Goal: Task Accomplishment & Management: Manage account settings

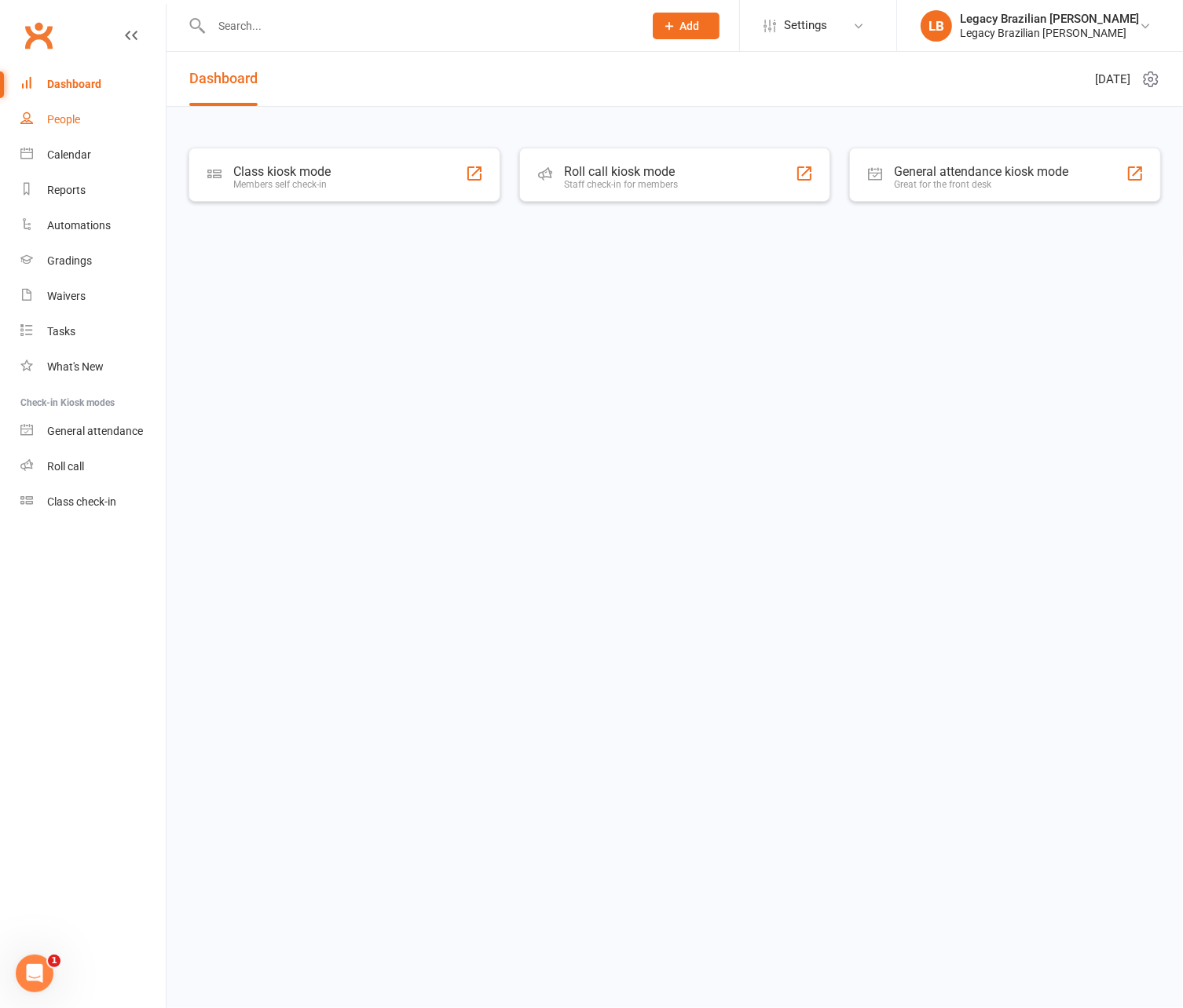
click at [72, 113] on div "People" at bounding box center [63, 119] width 33 height 12
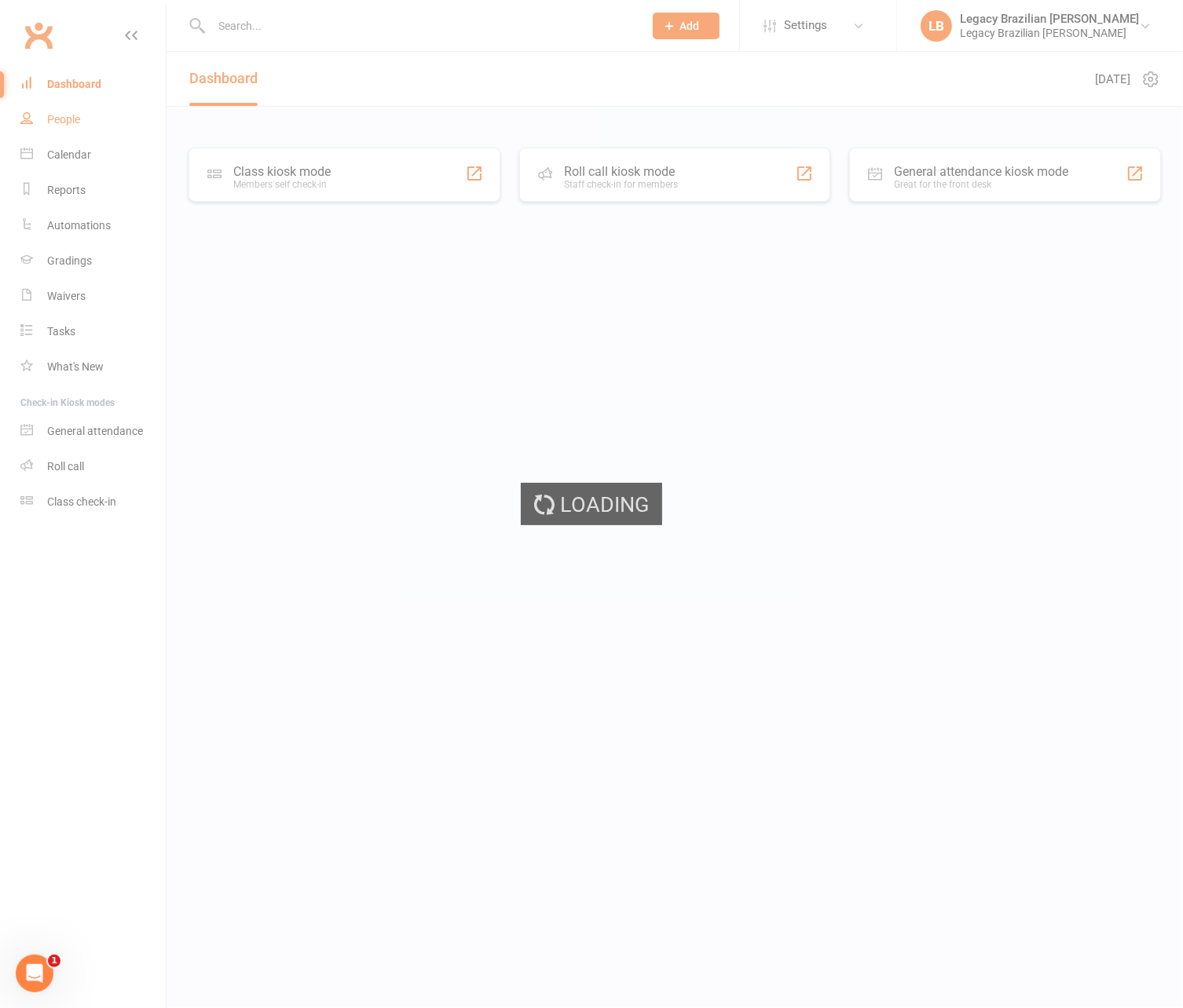
select select "100"
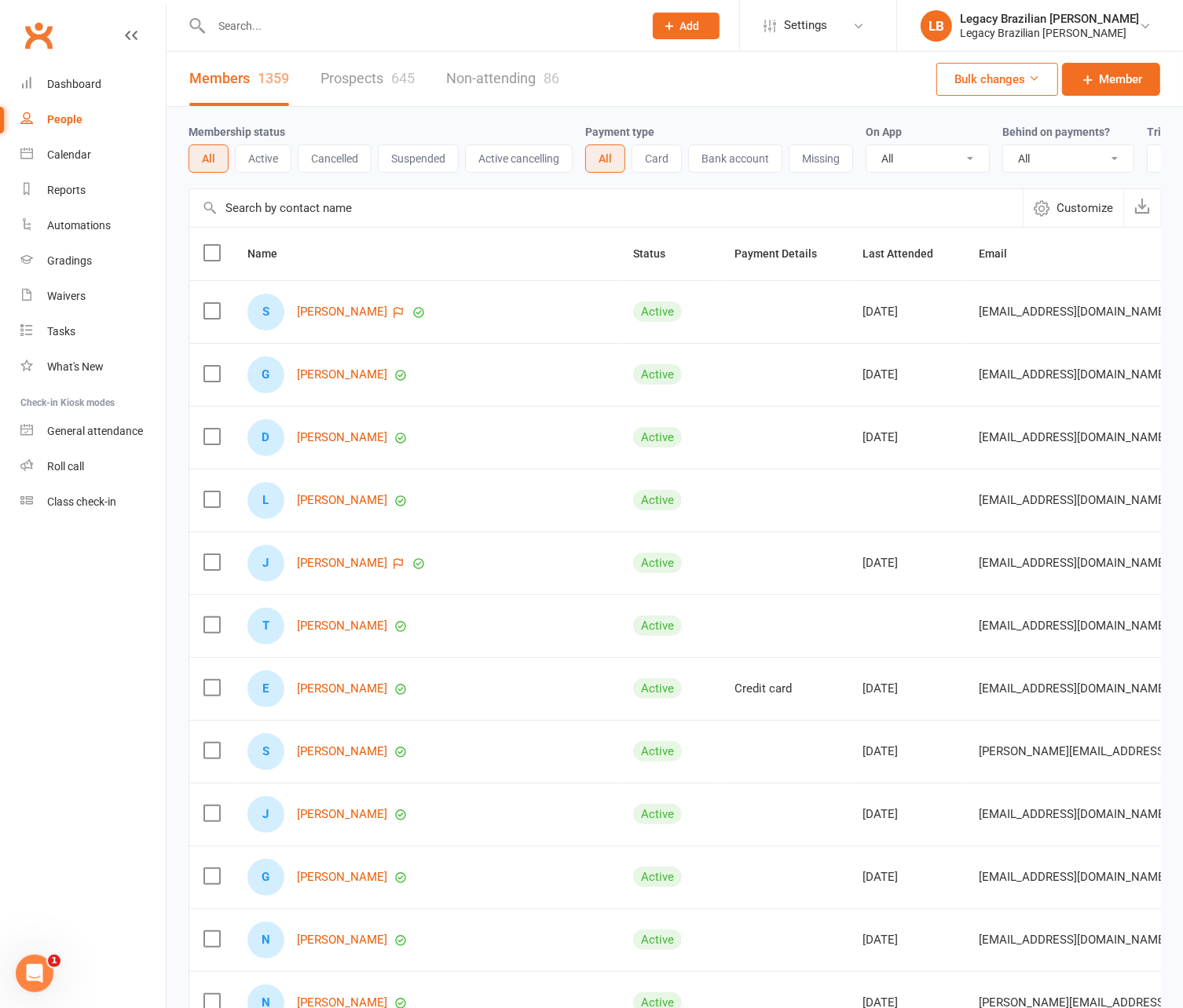
click at [350, 84] on link "Prospects 645" at bounding box center [367, 79] width 94 height 54
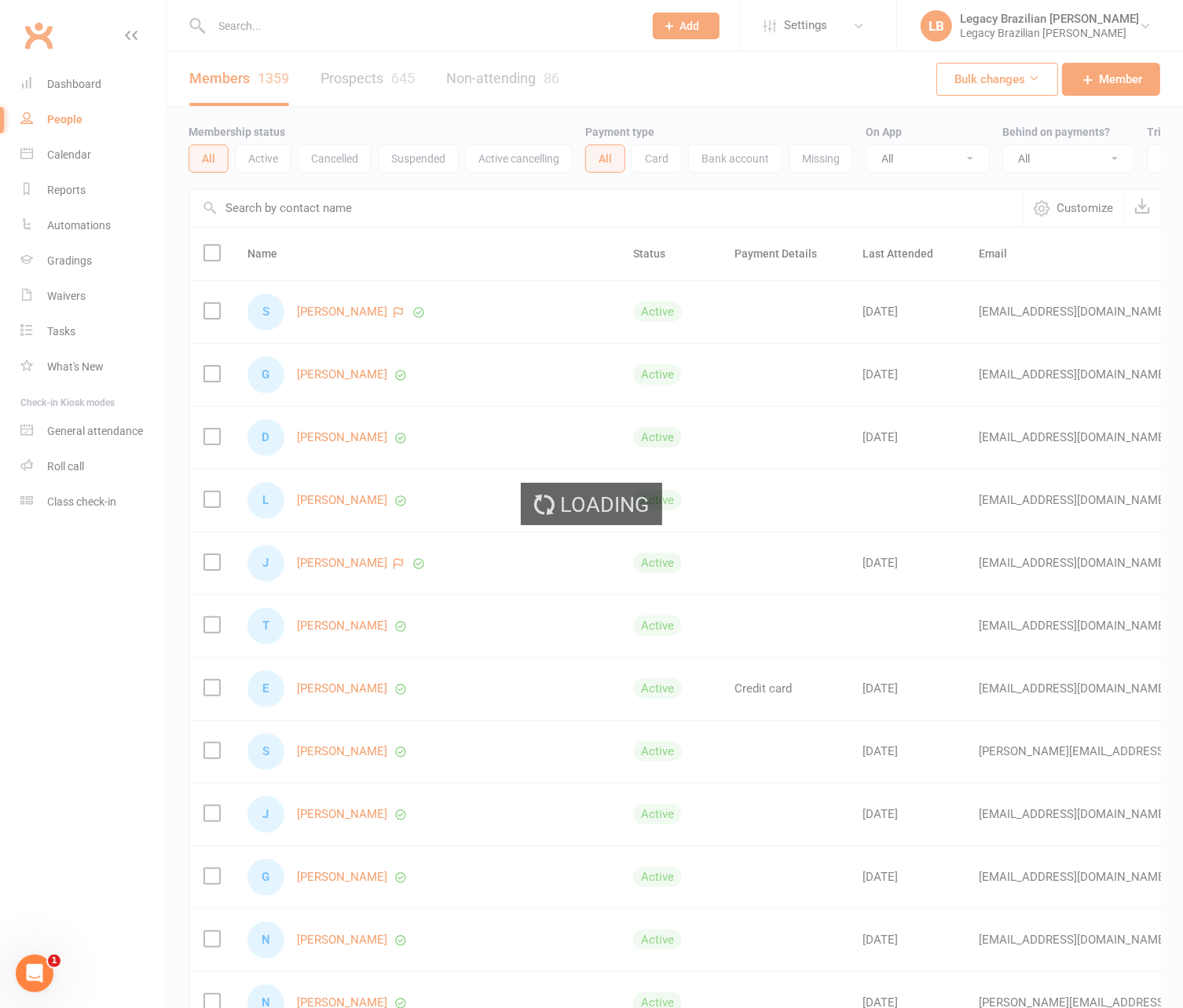
select select "100"
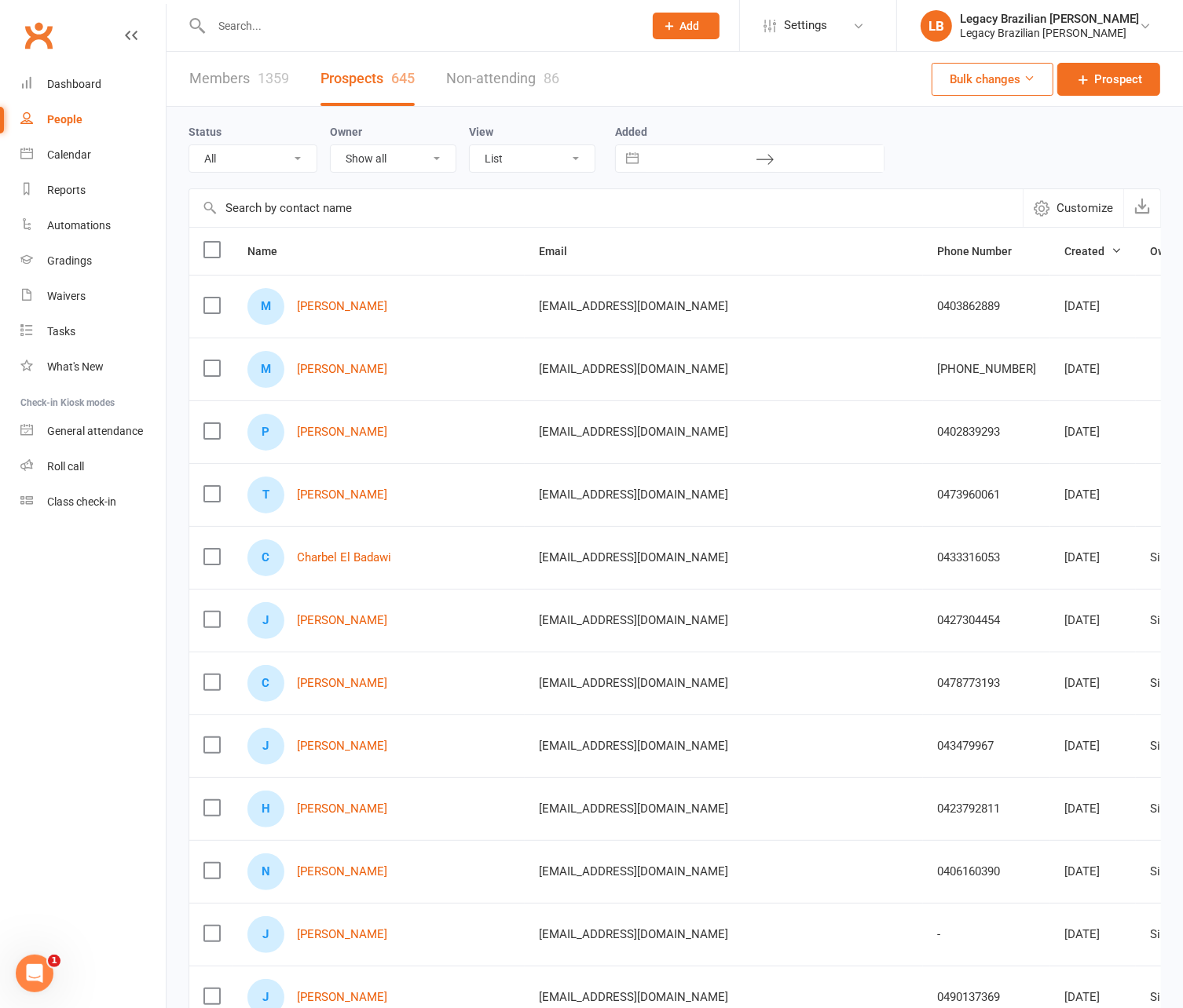
click at [302, 84] on div "Members 1359 Prospects 645 Non-attending 86" at bounding box center [374, 79] width 415 height 54
click at [362, 321] on div "M [PERSON_NAME]" at bounding box center [379, 307] width 263 height 37
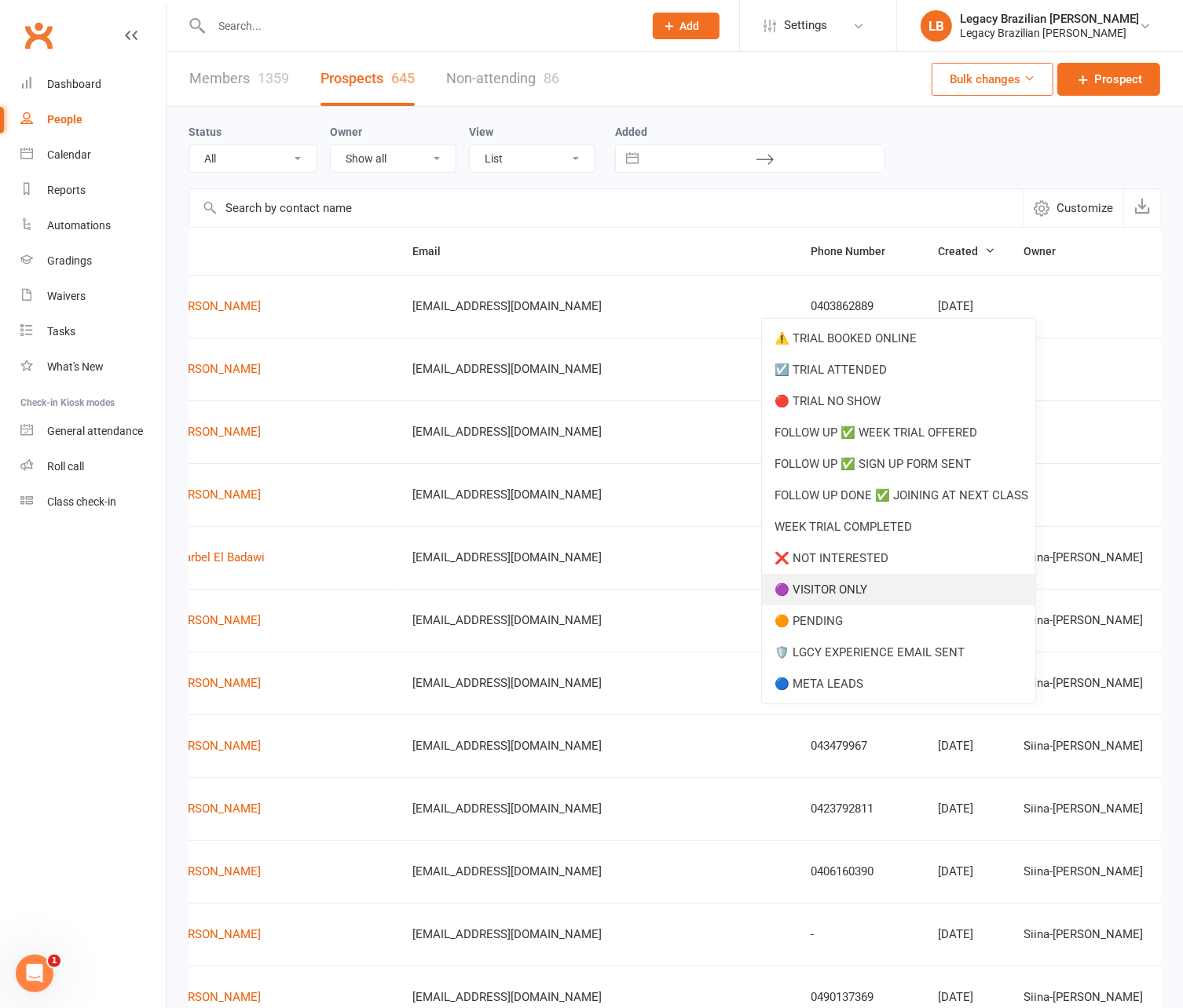
click at [886, 595] on link "🟣 VISITOR ONLY" at bounding box center [899, 589] width 273 height 32
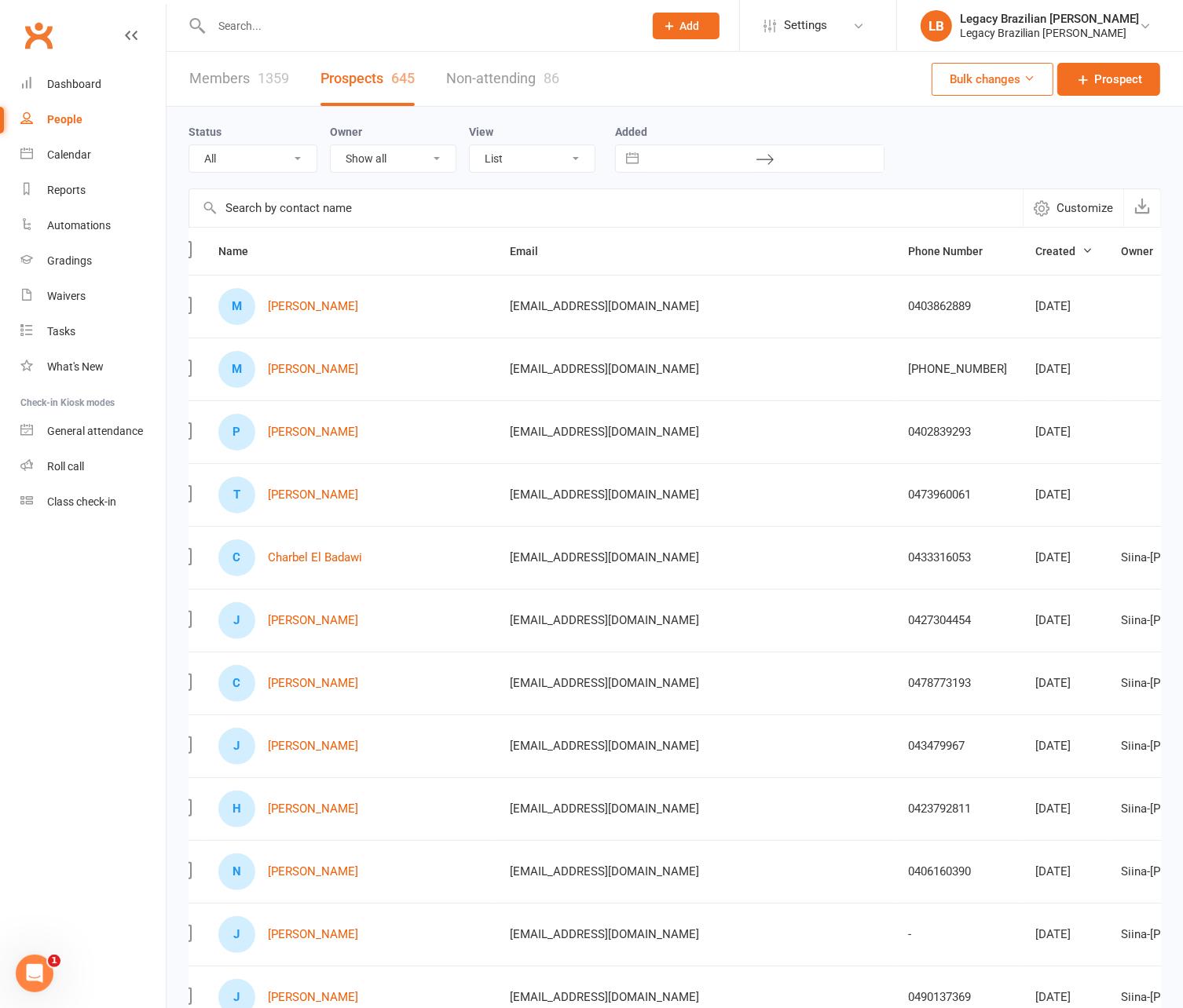
scroll to position [0, 45]
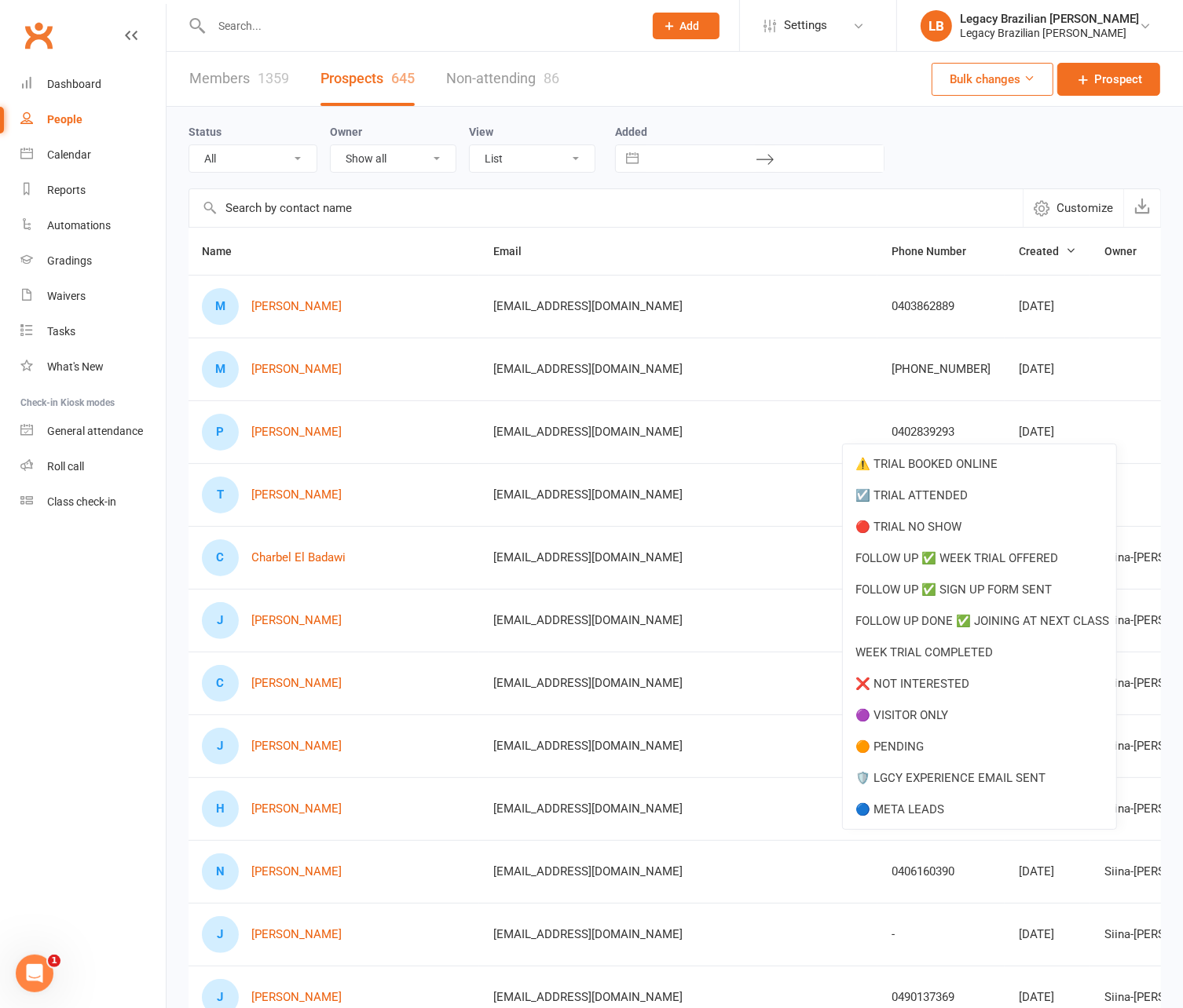
drag, startPoint x: 938, startPoint y: 711, endPoint x: 1032, endPoint y: 600, distance: 145.5
click at [938, 711] on link "🟣 VISITOR ONLY" at bounding box center [979, 715] width 273 height 32
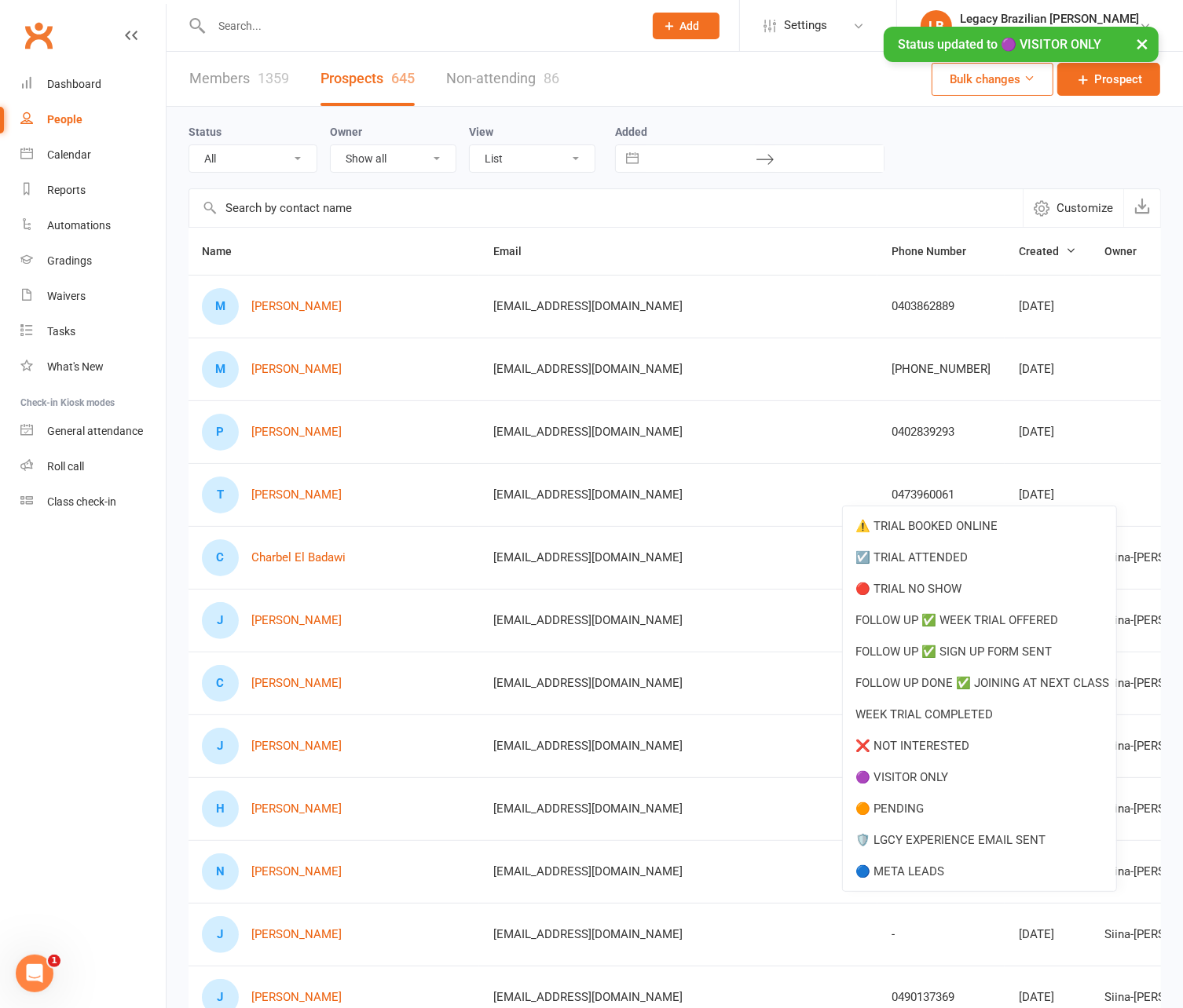
drag, startPoint x: 973, startPoint y: 775, endPoint x: 762, endPoint y: 254, distance: 562.1
click at [973, 775] on link "🟣 VISITOR ONLY" at bounding box center [979, 777] width 273 height 32
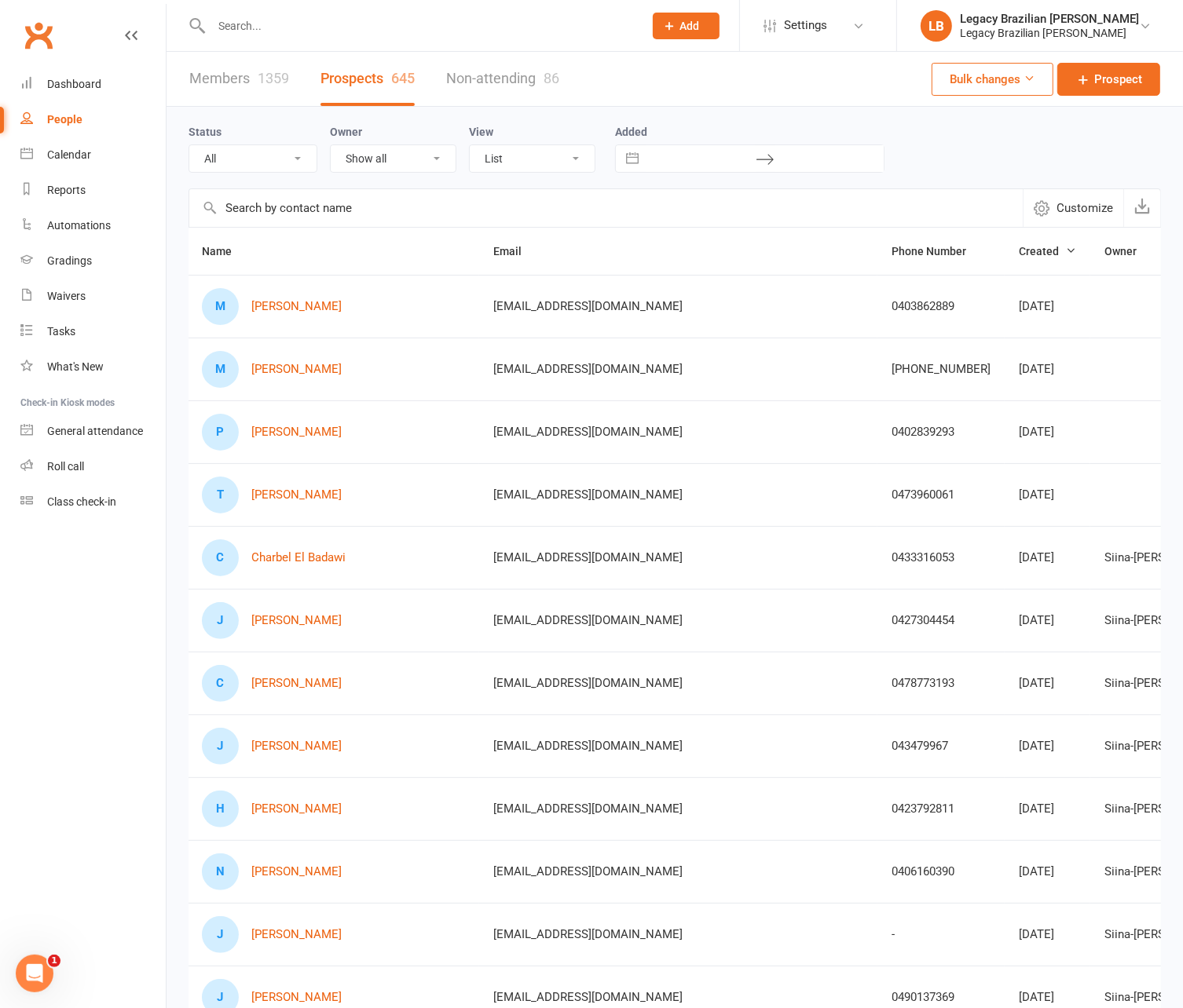
click at [369, 22] on input "text" at bounding box center [419, 26] width 426 height 22
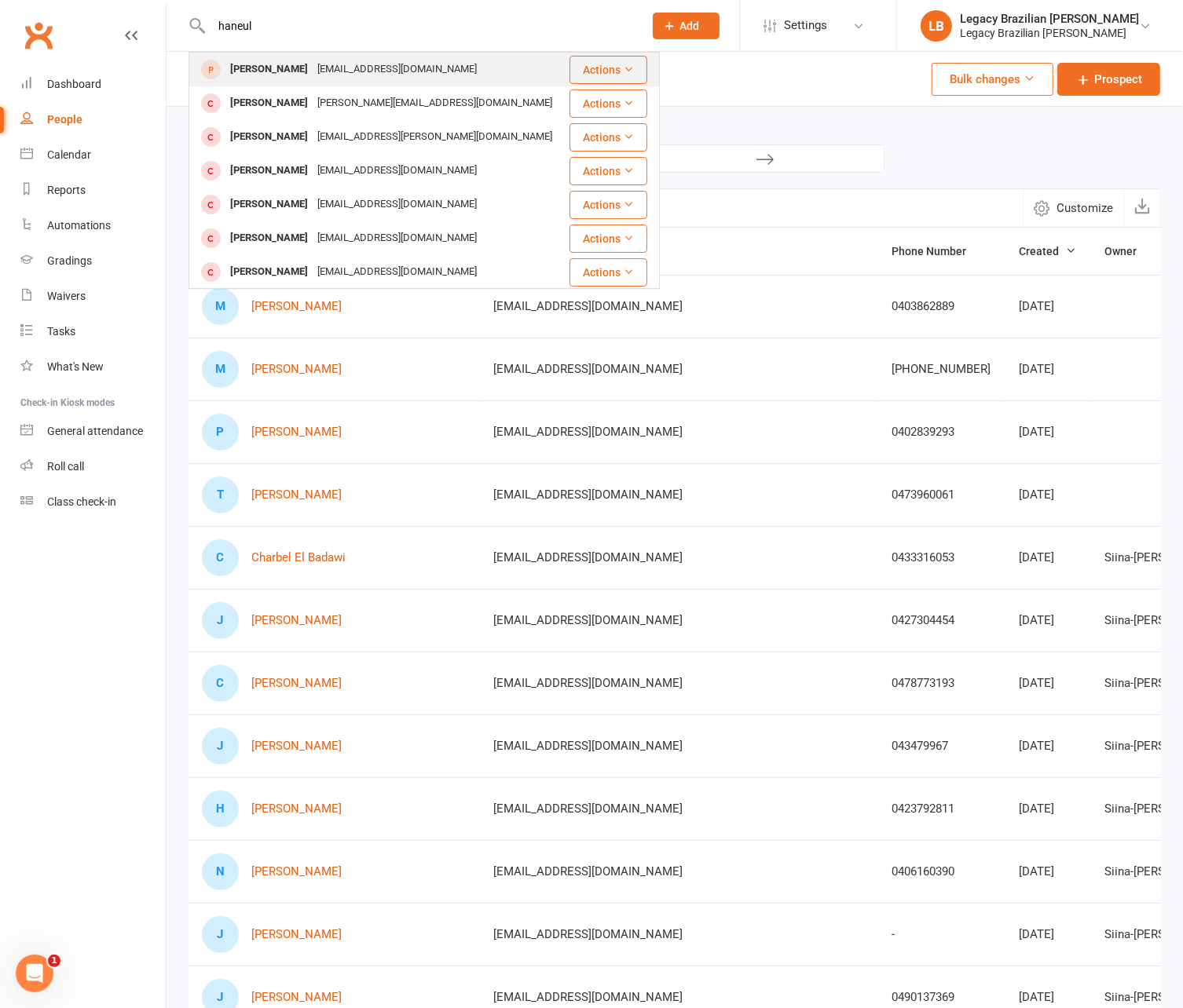
type input "haneul"
click at [351, 76] on div "[EMAIL_ADDRESS][DOMAIN_NAME]" at bounding box center [397, 69] width 169 height 23
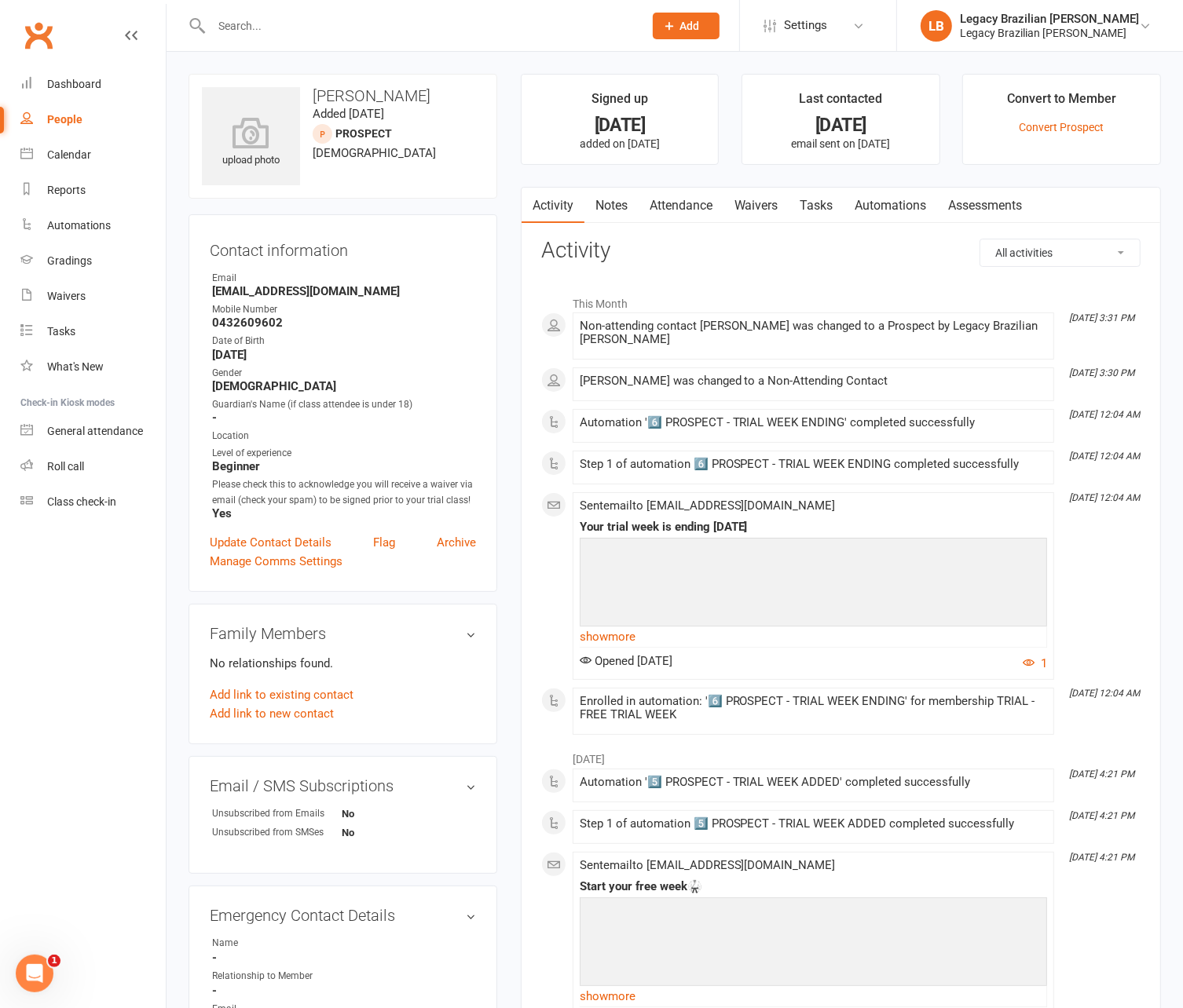
click at [1060, 133] on li "Convert to Member Convert Prospect" at bounding box center [1061, 119] width 199 height 91
click at [1060, 129] on link "Convert Prospect" at bounding box center [1062, 127] width 85 height 12
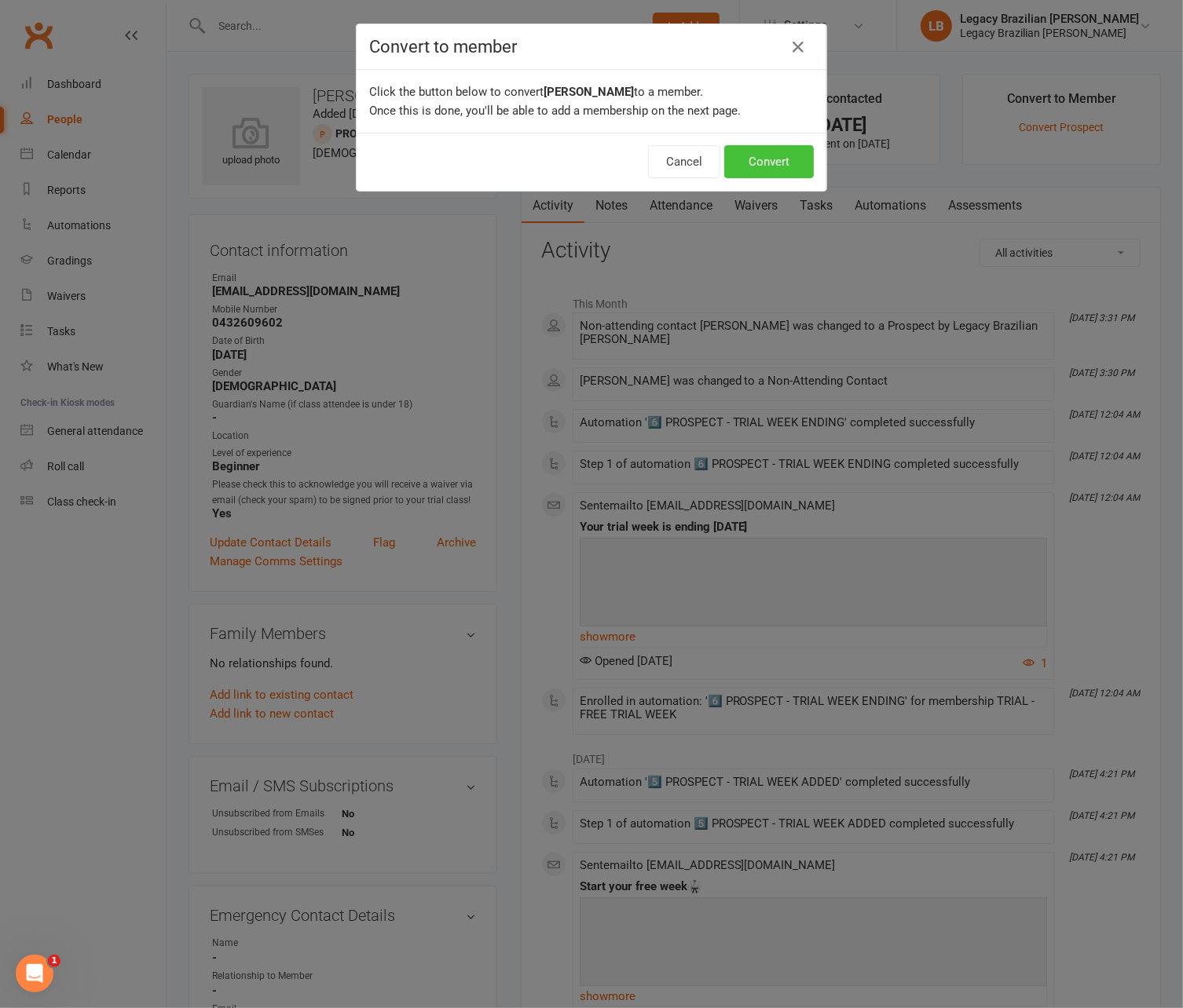
click at [763, 153] on button "Convert" at bounding box center [768, 161] width 89 height 33
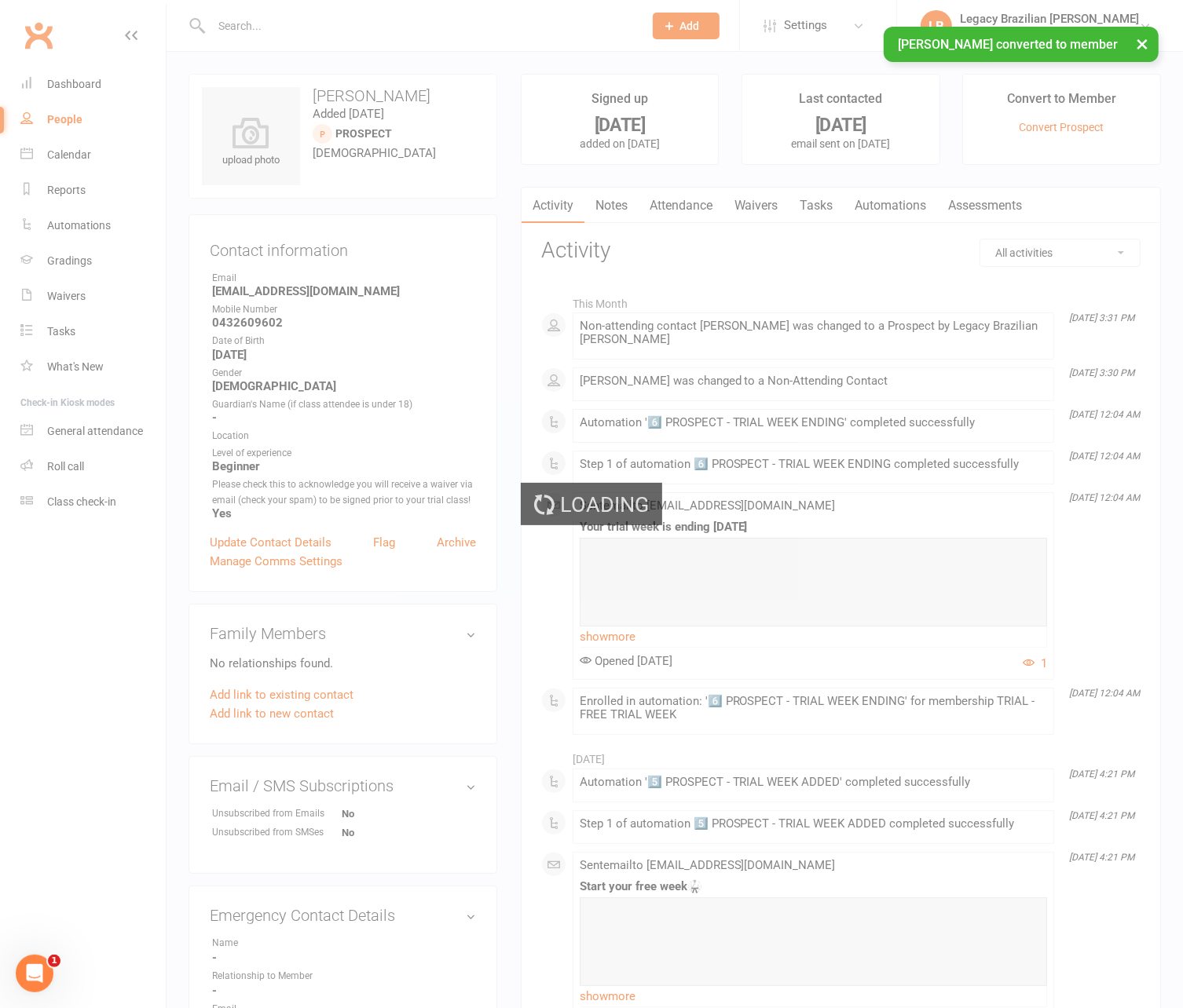
scroll to position [33, 0]
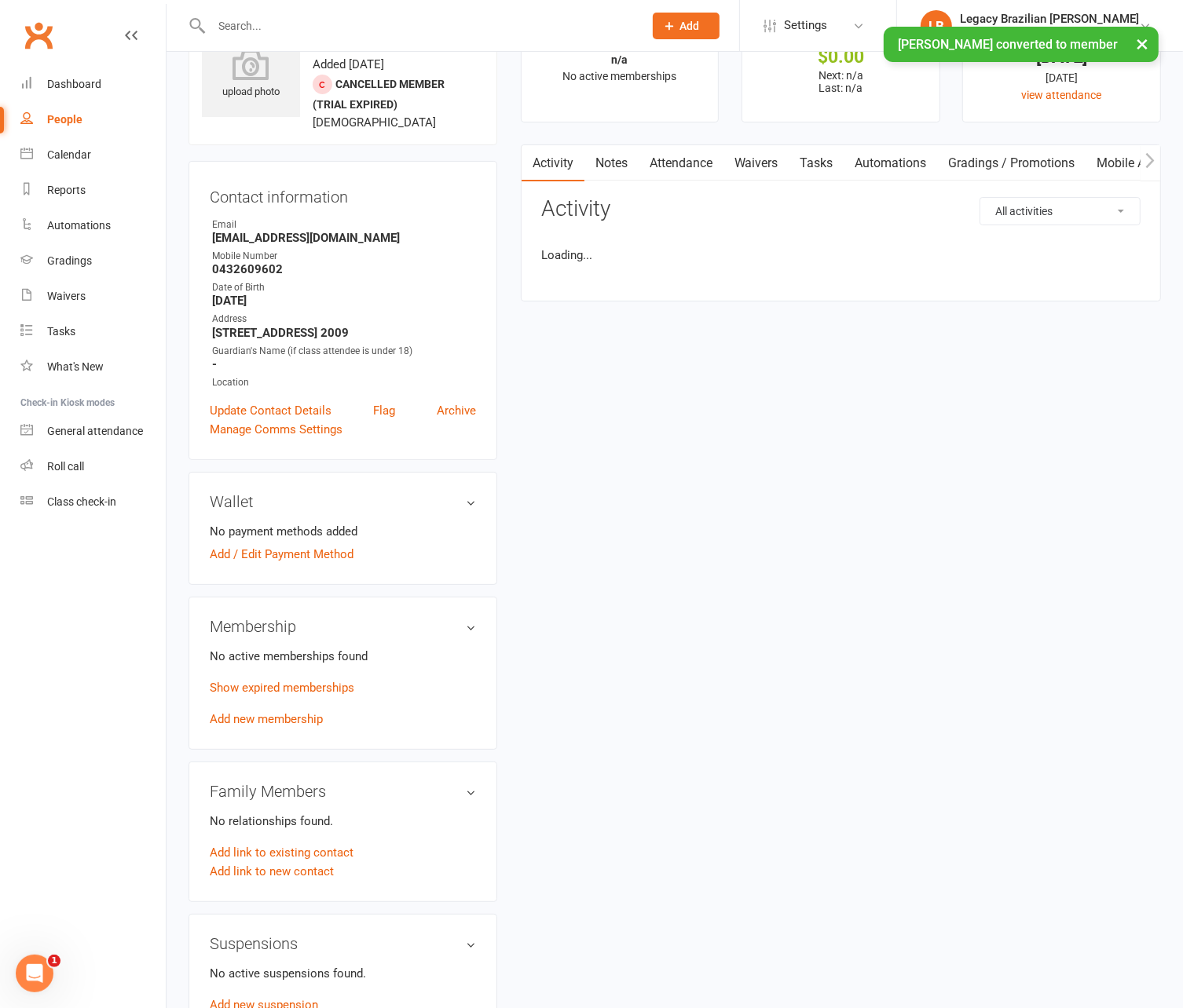
scroll to position [69, 0]
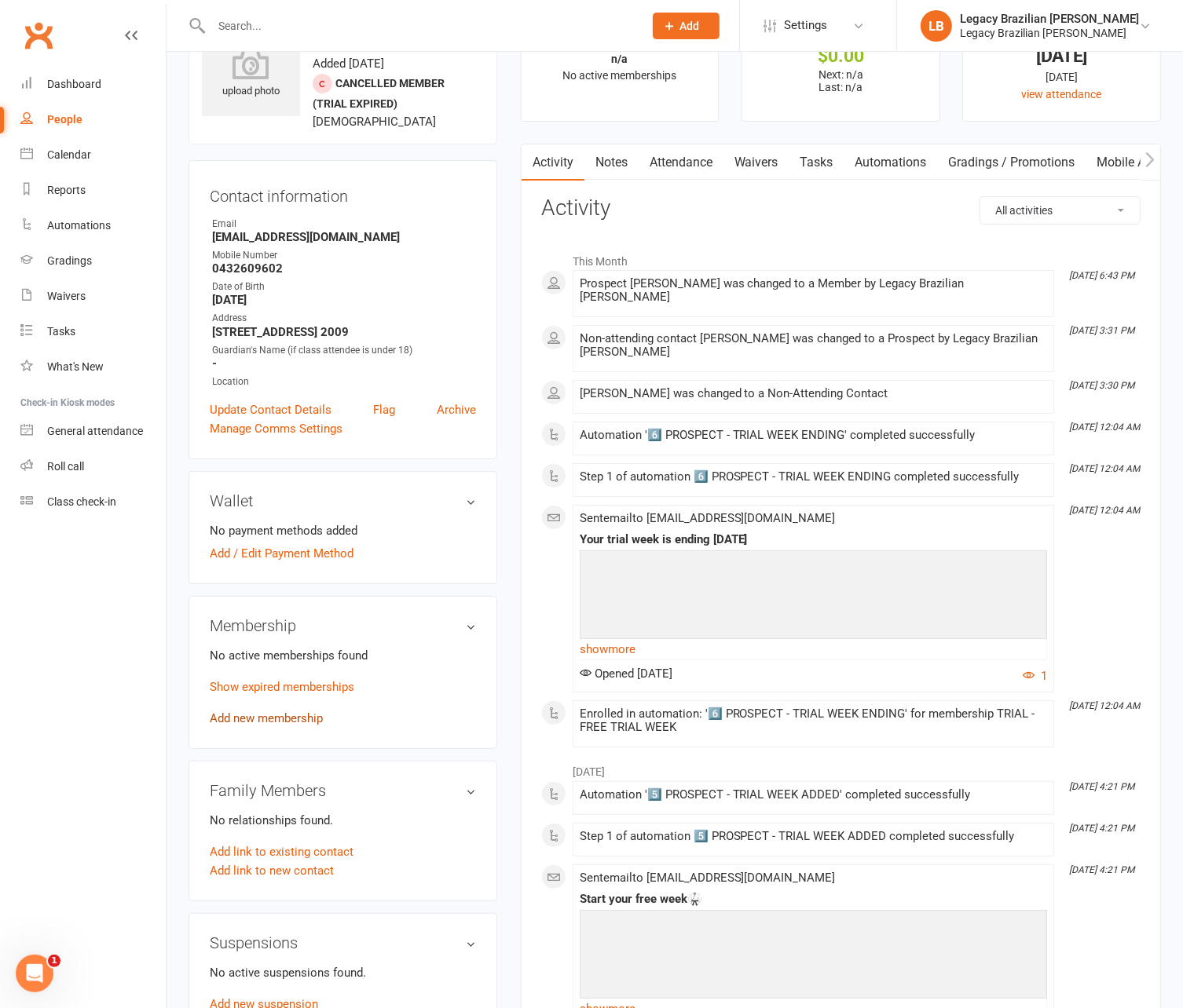
click at [267, 712] on link "Add new membership" at bounding box center [266, 718] width 113 height 14
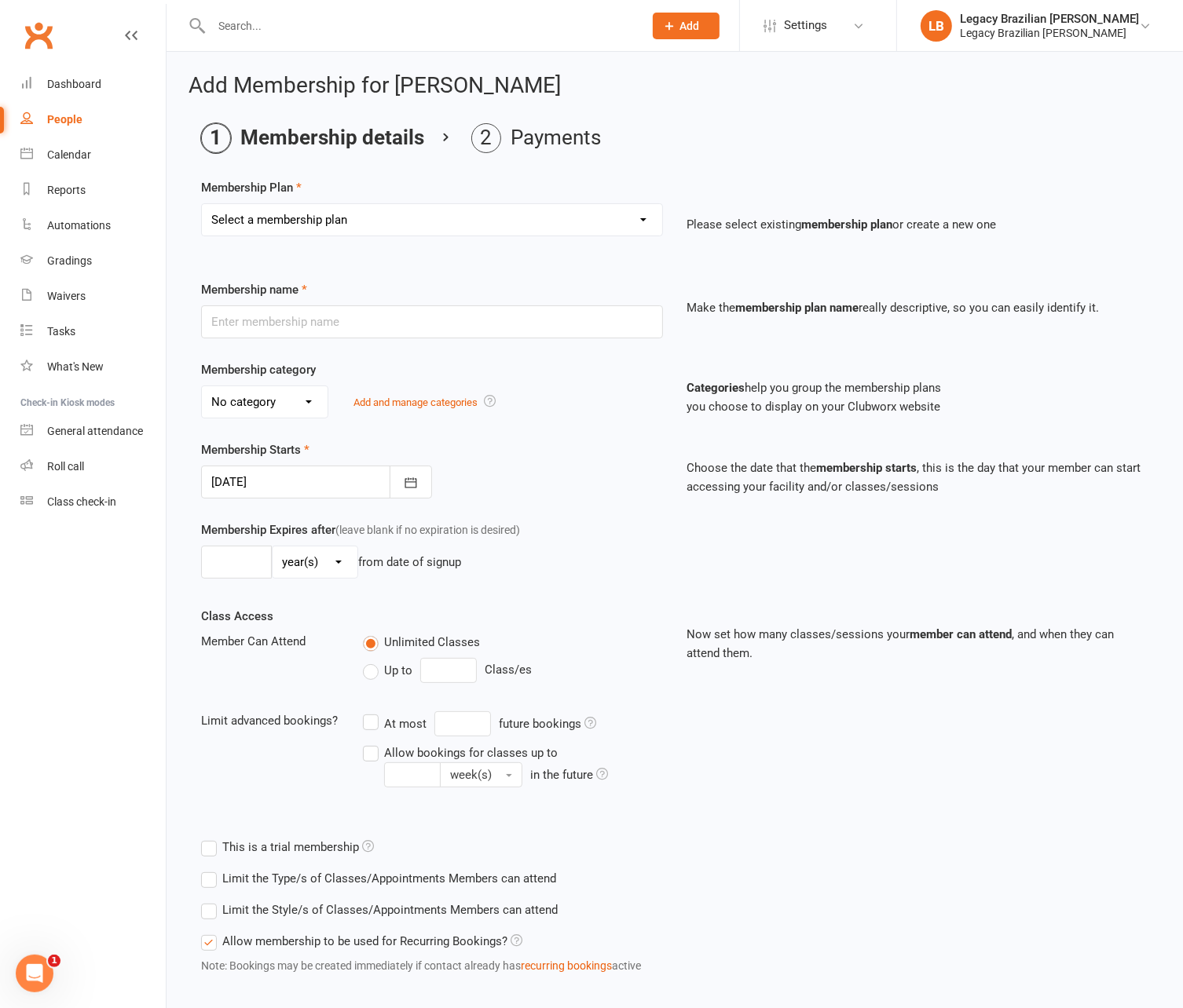
click at [339, 209] on select "Select a membership plan ADULT - CASUAL ADULT - 6 MONTHS ADULT - 9 MONTHS ADULT…" at bounding box center [431, 219] width 460 height 32
select select "12"
click at [202, 204] on select "Select a membership plan ADULT - CASUAL ADULT - 6 MONTHS ADULT - 9 MONTHS ADULT…" at bounding box center [431, 219] width 460 height 32
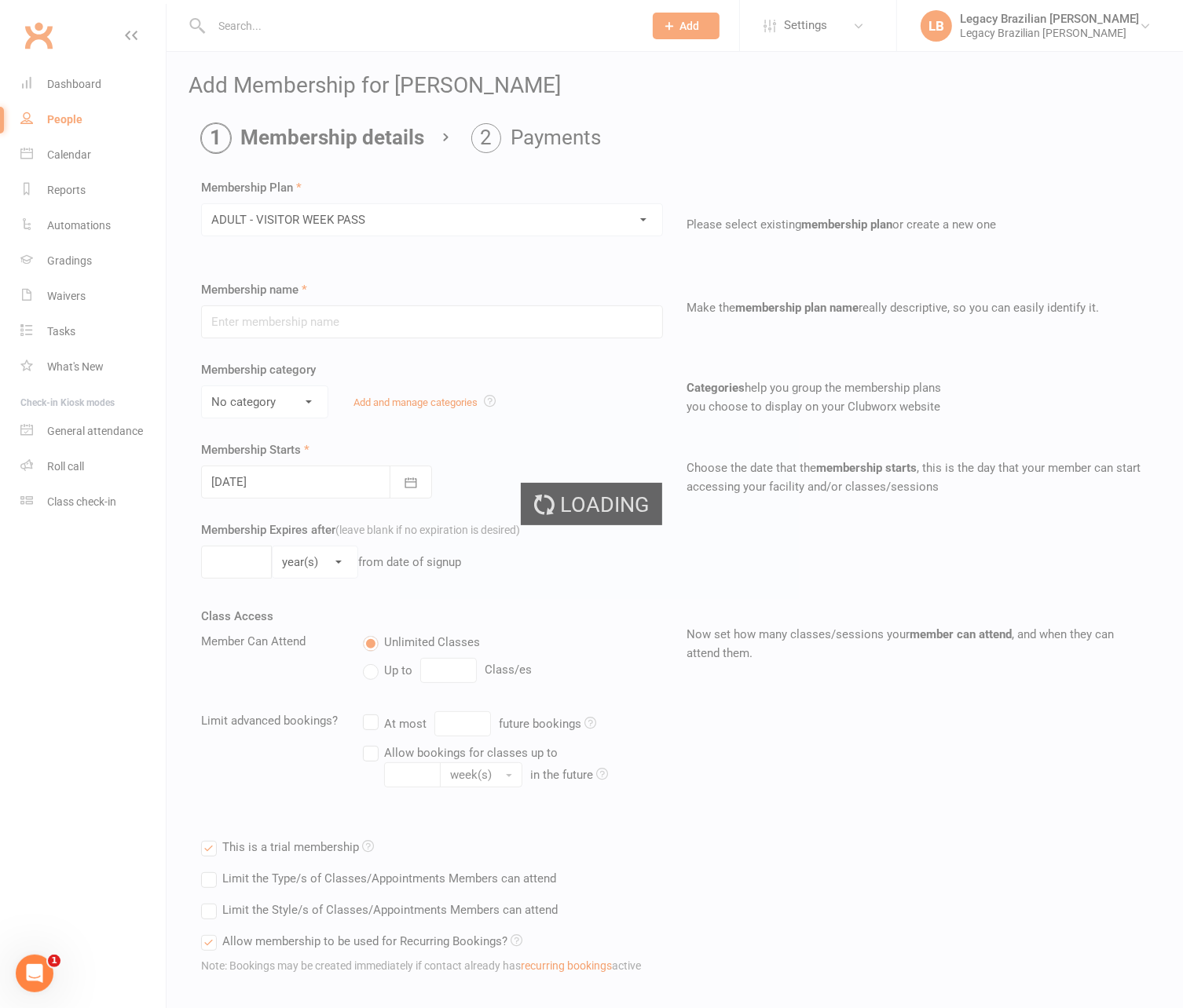
type input "ADULT - VISITOR WEEK PASS"
select select "0"
type input "1"
select select "1"
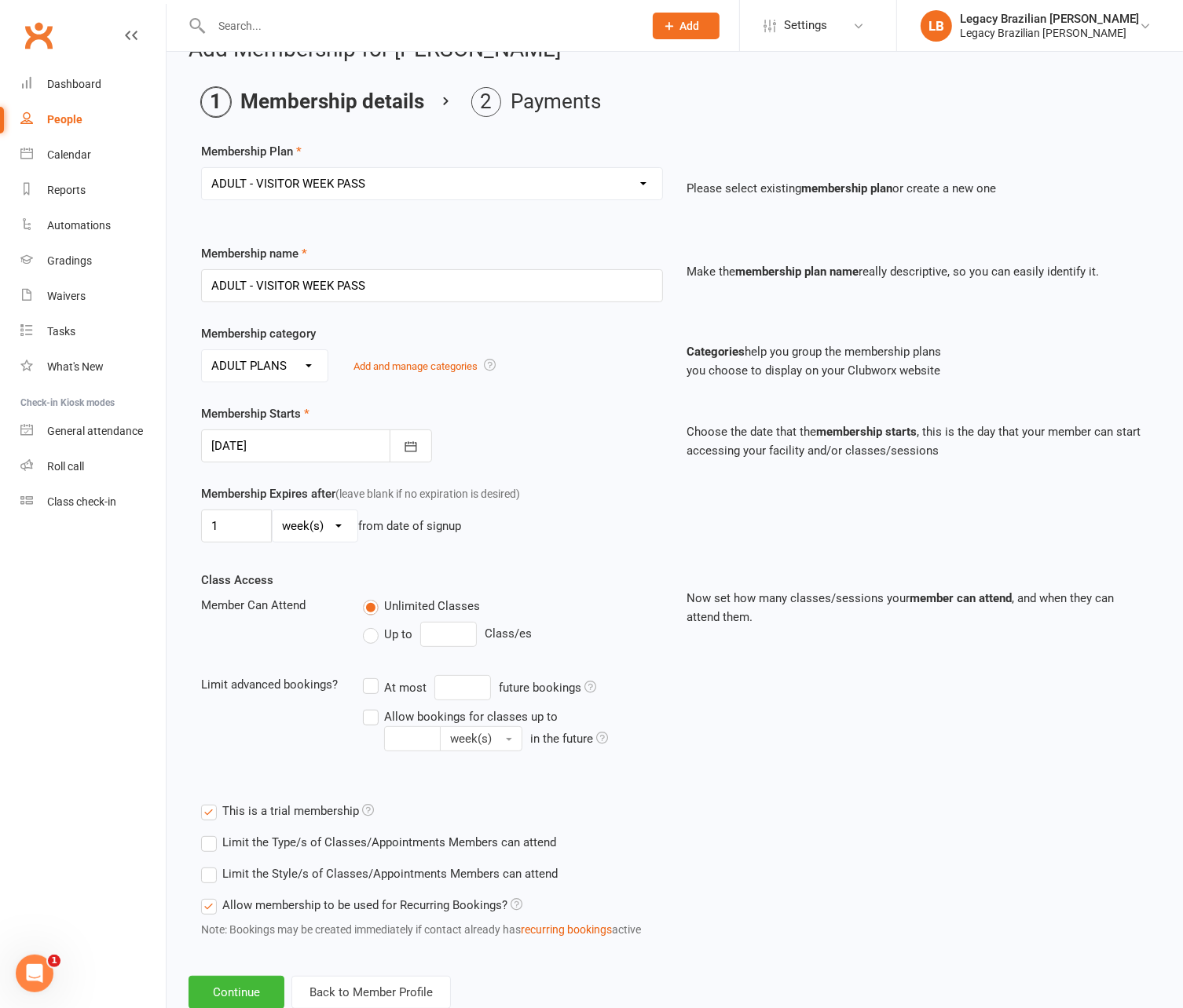
scroll to position [77, 0]
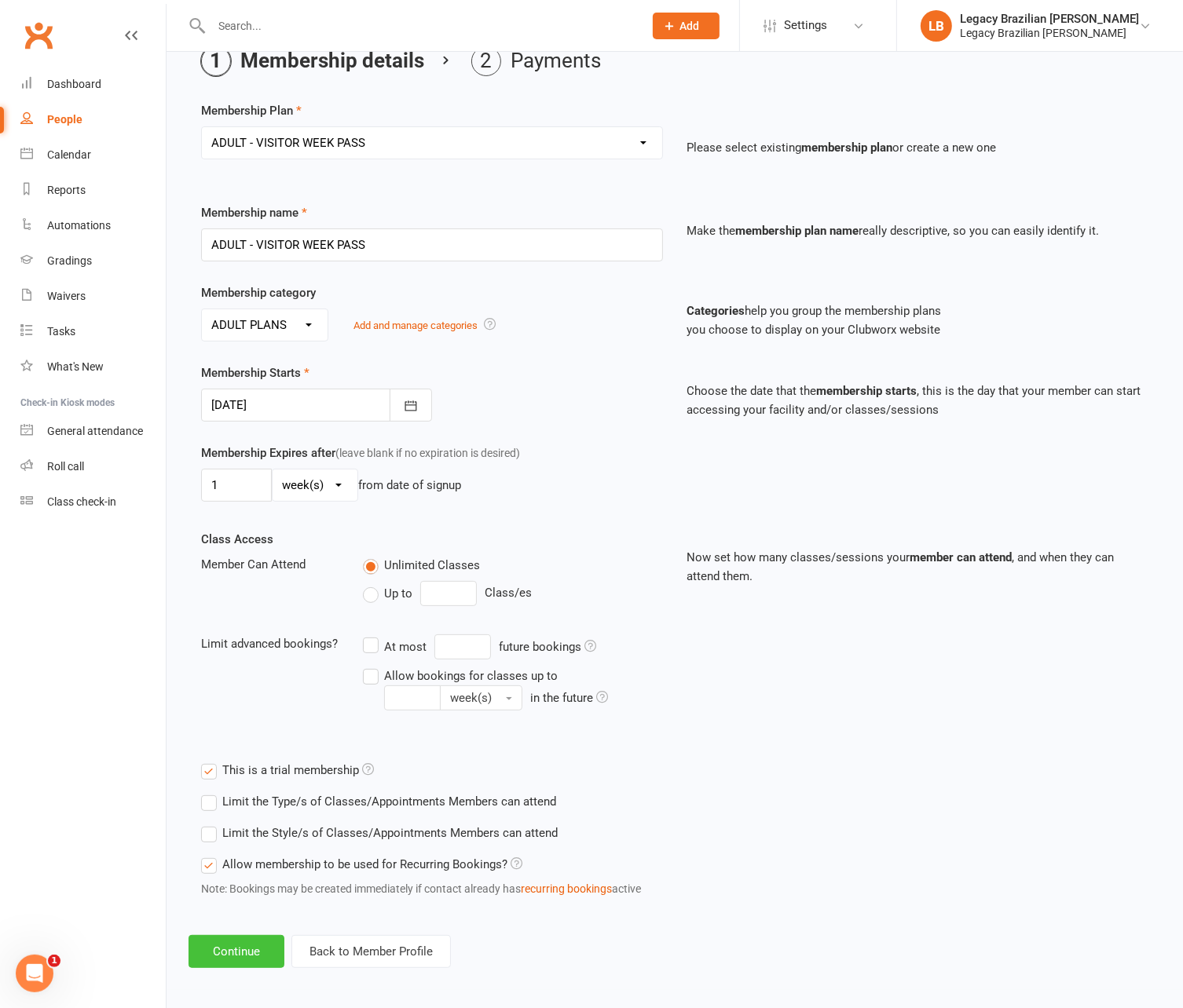
click at [235, 937] on button "Continue" at bounding box center [236, 951] width 96 height 33
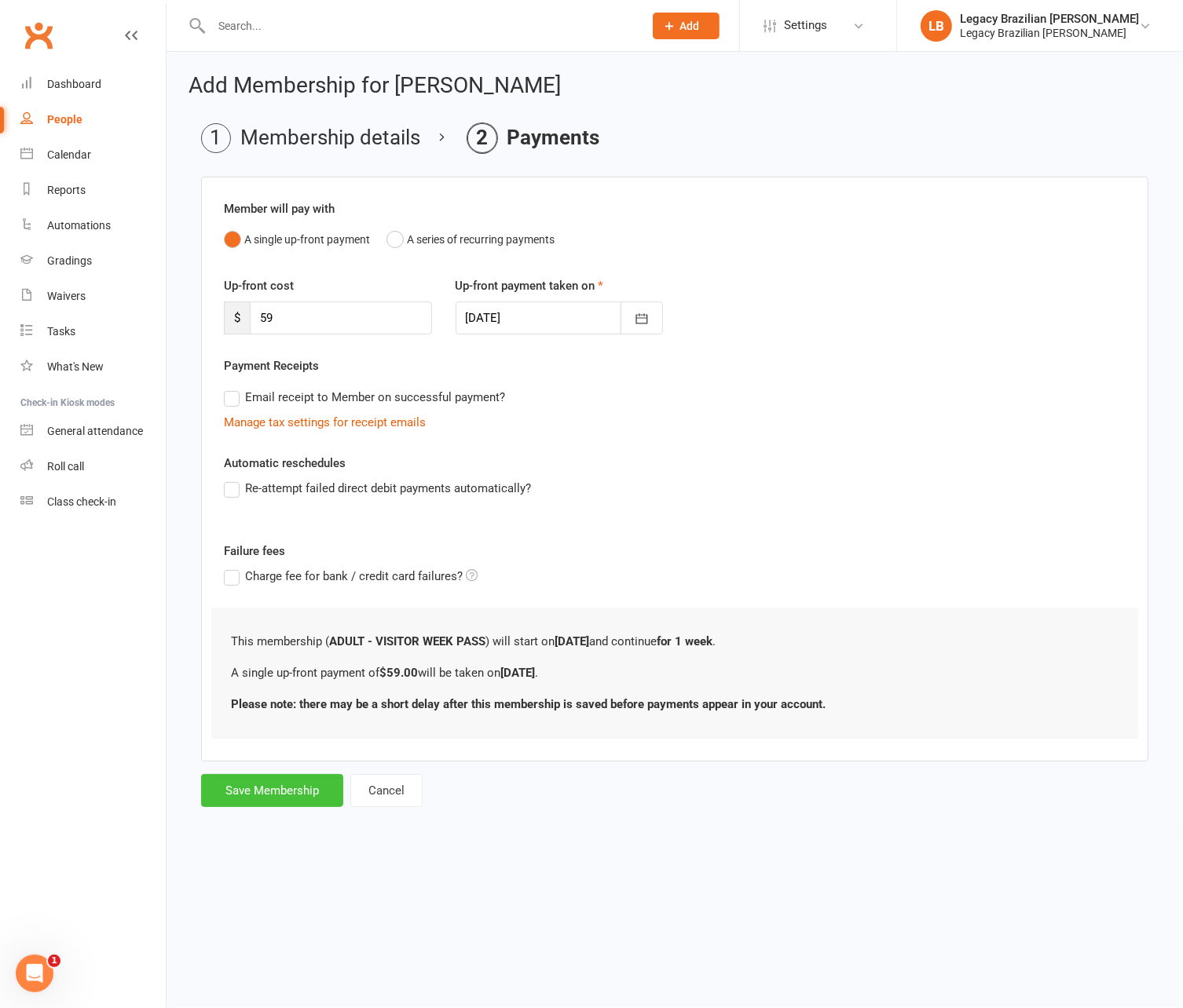
click at [273, 779] on button "Save Membership" at bounding box center [272, 791] width 142 height 33
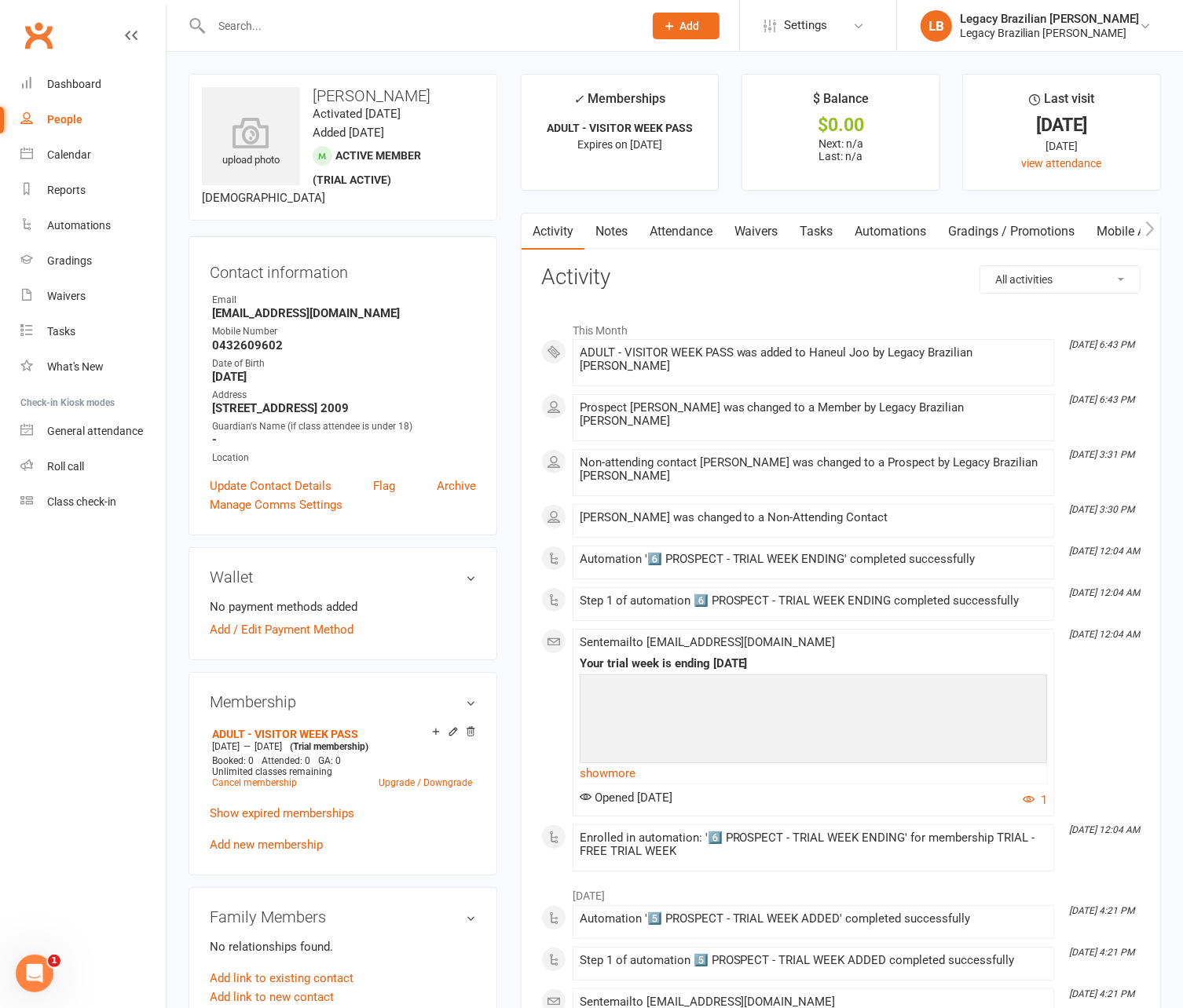
click at [348, 25] on input "text" at bounding box center [419, 26] width 426 height 22
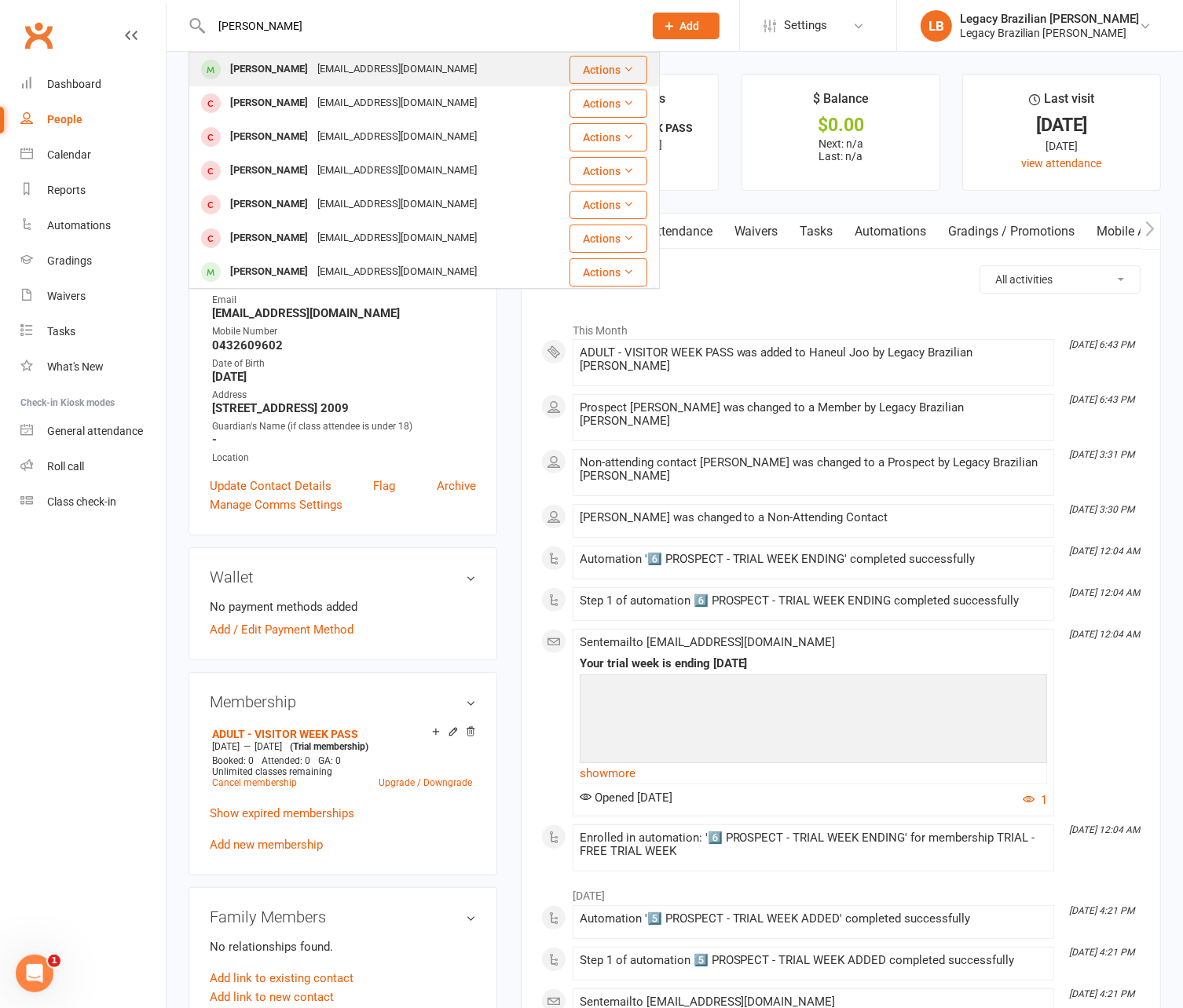
type input "[PERSON_NAME]"
click at [346, 72] on div "[EMAIL_ADDRESS][DOMAIN_NAME]" at bounding box center [397, 69] width 169 height 23
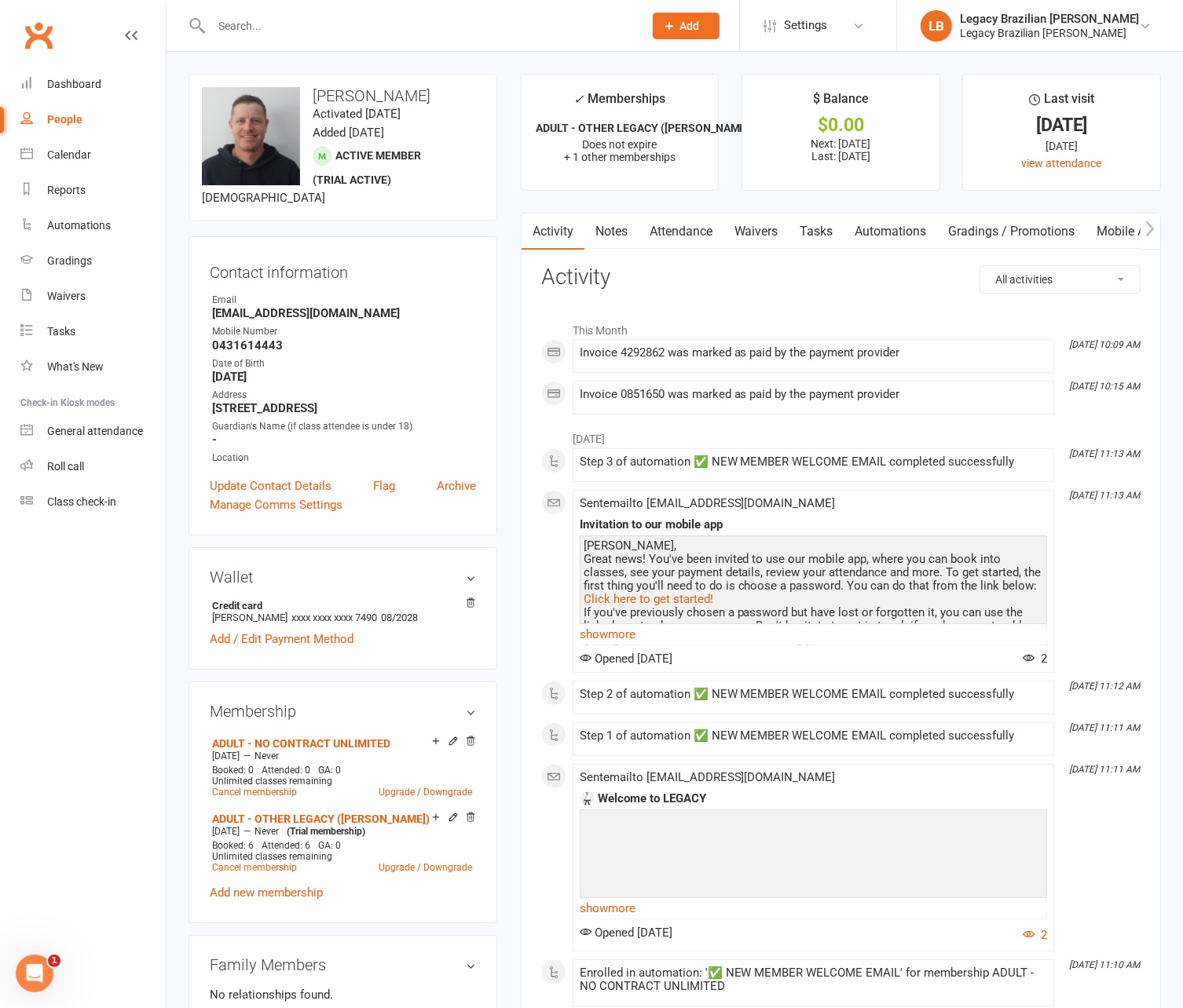
click at [890, 238] on link "Automations" at bounding box center [890, 232] width 93 height 37
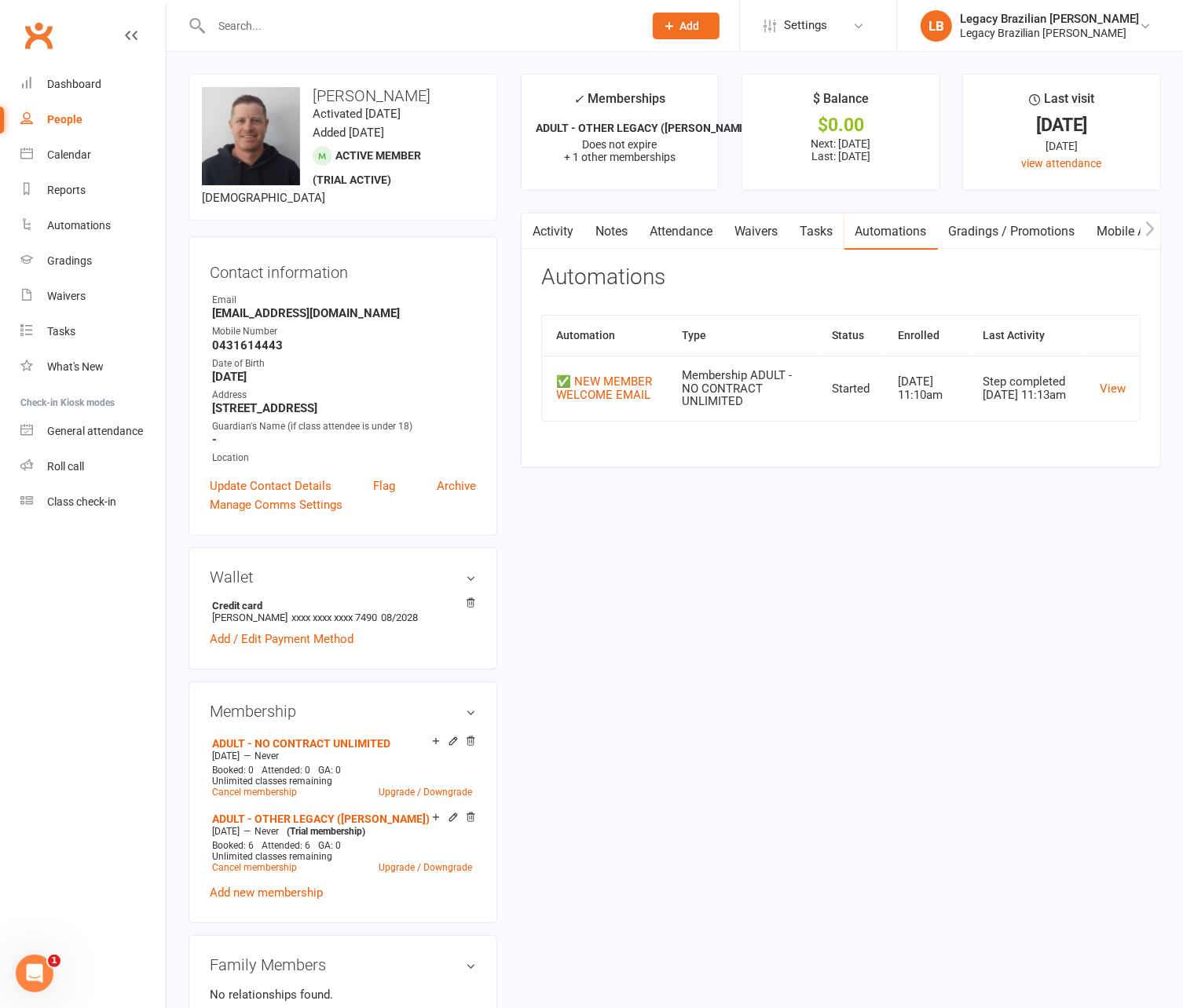
click at [809, 239] on link "Tasks" at bounding box center [816, 232] width 55 height 37
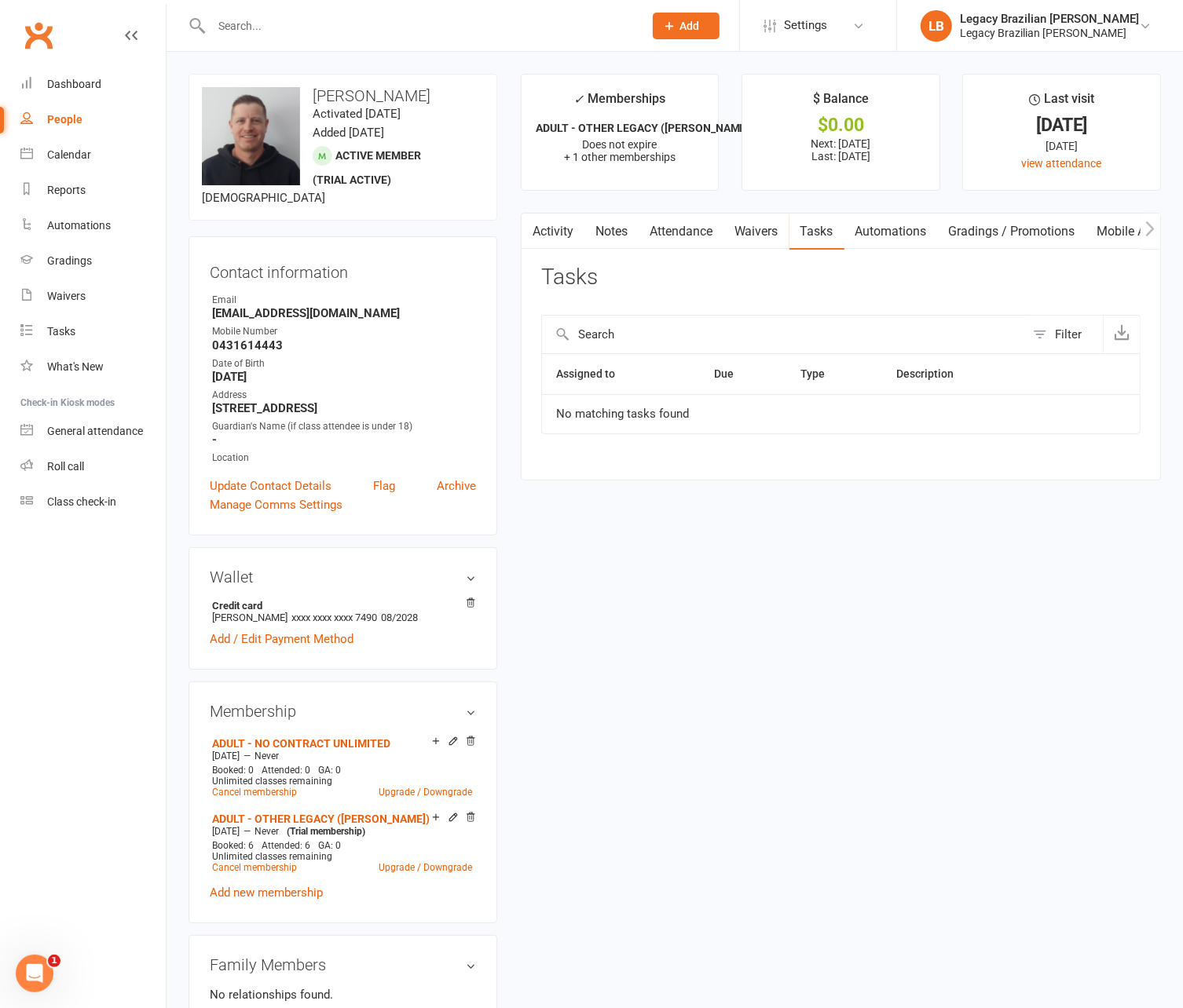
click at [766, 239] on link "Waivers" at bounding box center [756, 232] width 66 height 37
